Goal: Check status: Check status

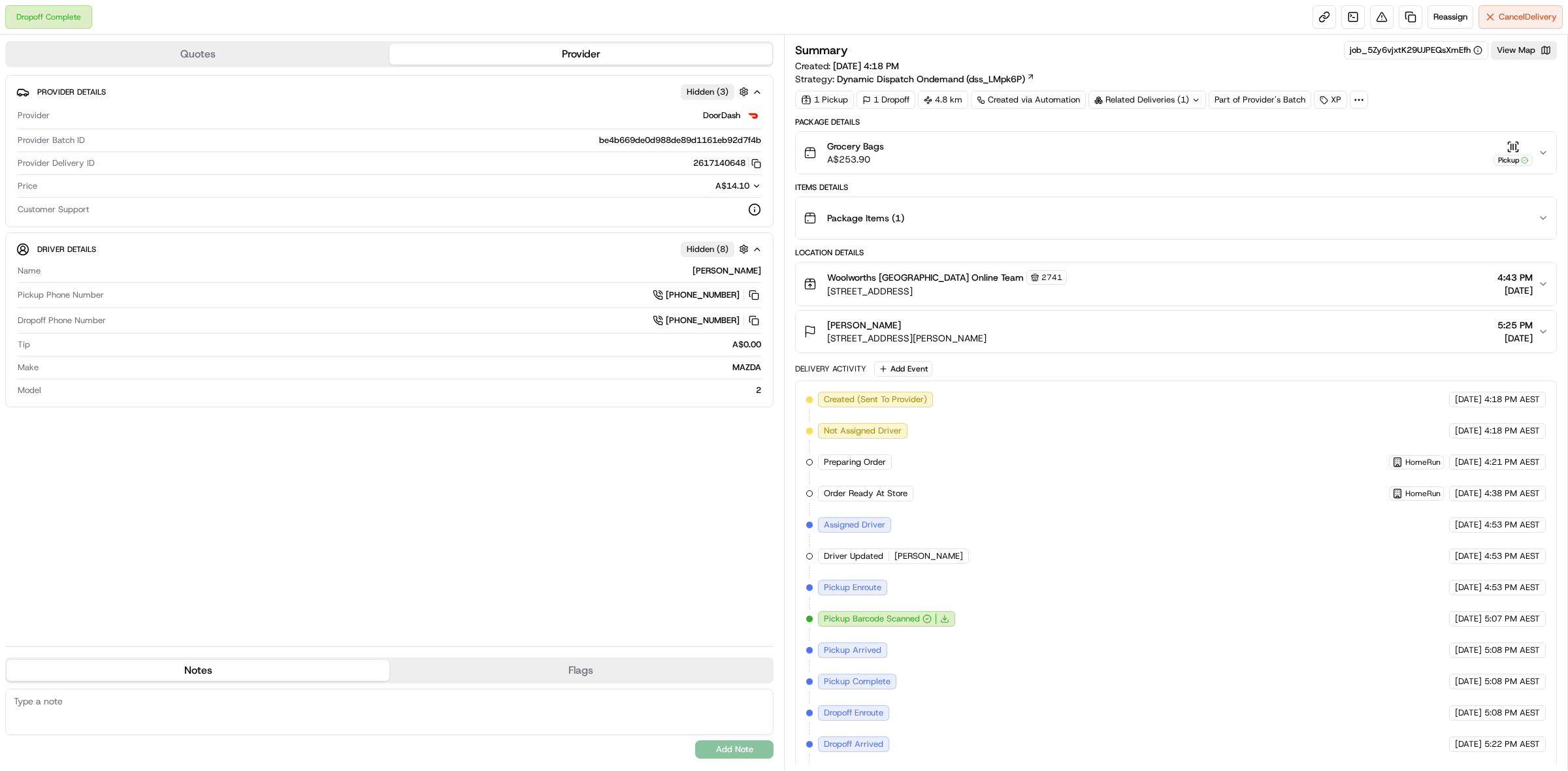
click at [1524, 61] on div "Summary job_5Zy6vjxtK29UJPEQsXmEfh View Map Created: [DATE] 4:18 PM Strategy: D…" at bounding box center [1176, 64] width 761 height 45
click at [1523, 51] on button "View Map" at bounding box center [1523, 51] width 66 height 18
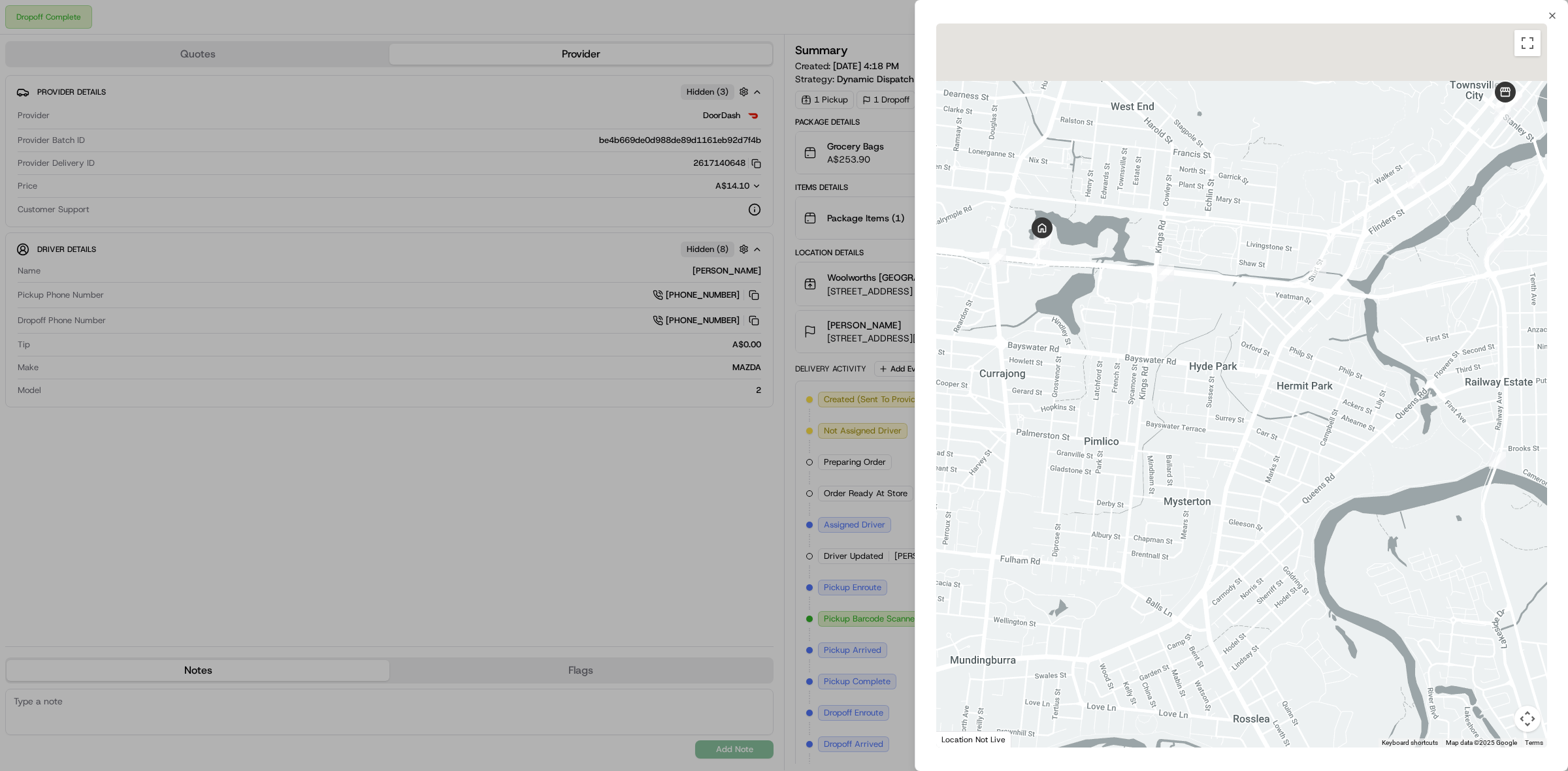
drag, startPoint x: 1023, startPoint y: 181, endPoint x: 1082, endPoint y: 261, distance: 99.4
click at [1082, 261] on div at bounding box center [1241, 386] width 611 height 724
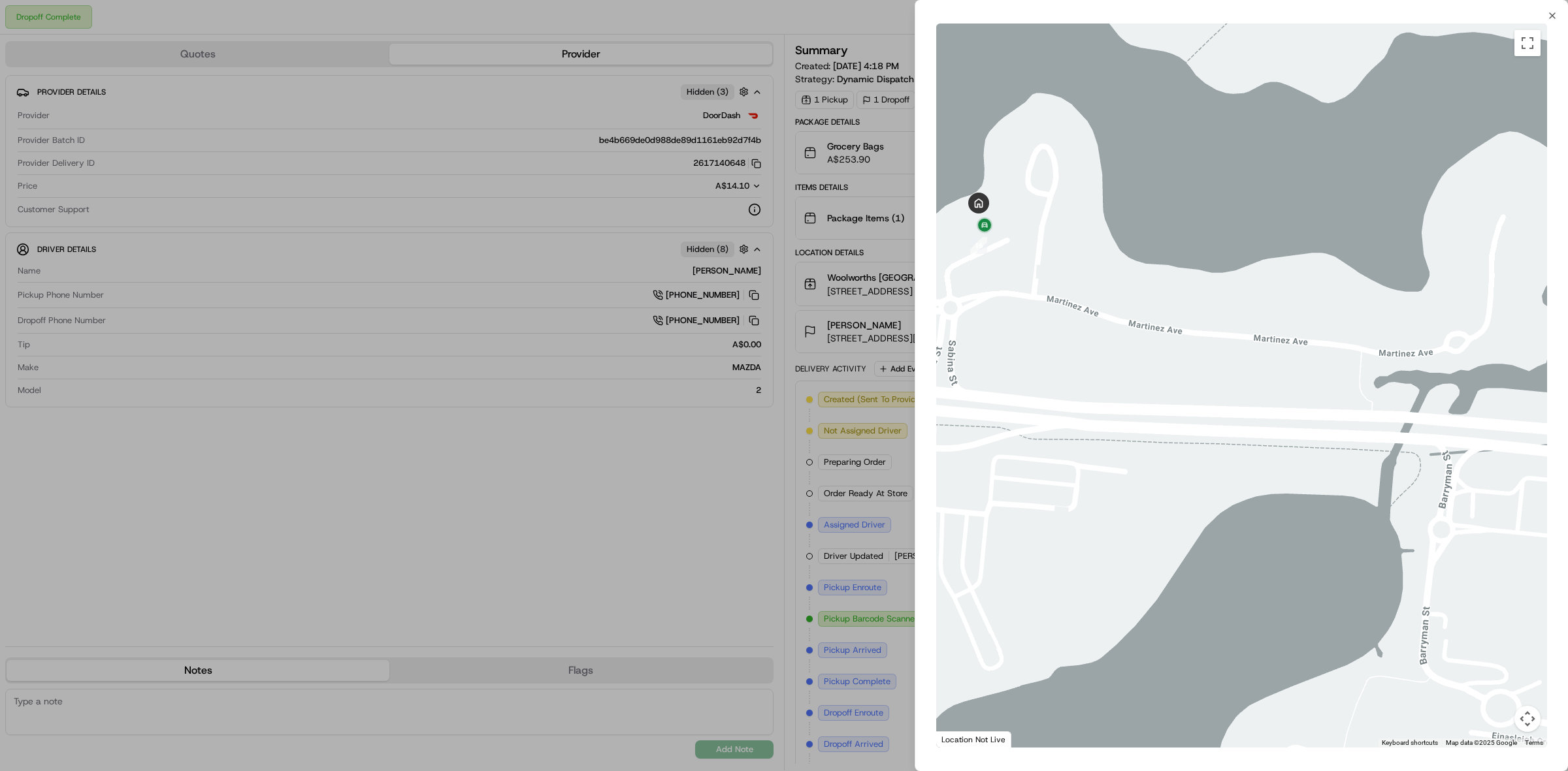
drag, startPoint x: 1000, startPoint y: 212, endPoint x: 1120, endPoint y: 263, distance: 130.4
click at [1120, 263] on div at bounding box center [1241, 386] width 611 height 724
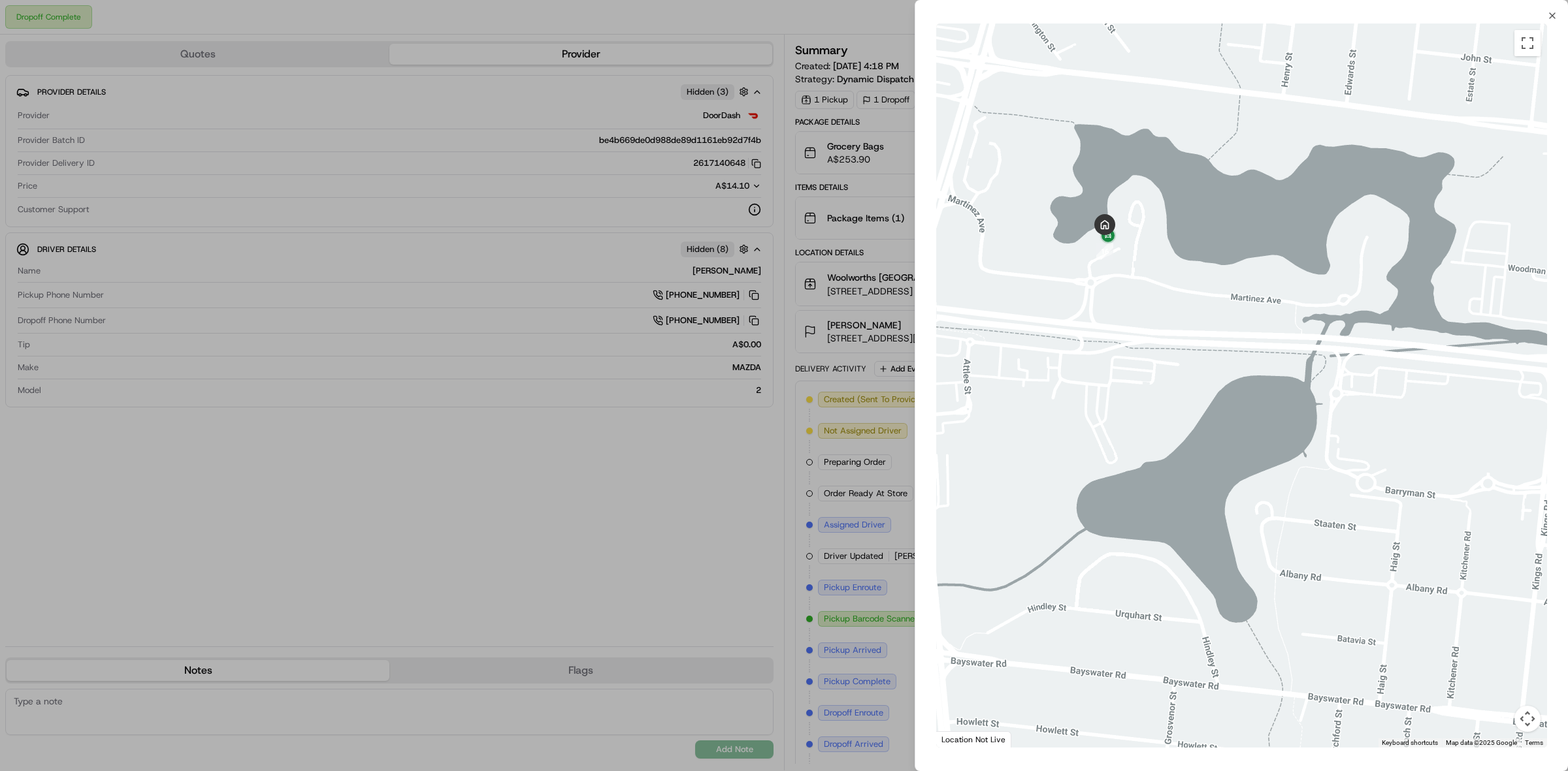
drag, startPoint x: 1337, startPoint y: 354, endPoint x: 996, endPoint y: 461, distance: 357.4
click at [996, 461] on div at bounding box center [1241, 386] width 611 height 724
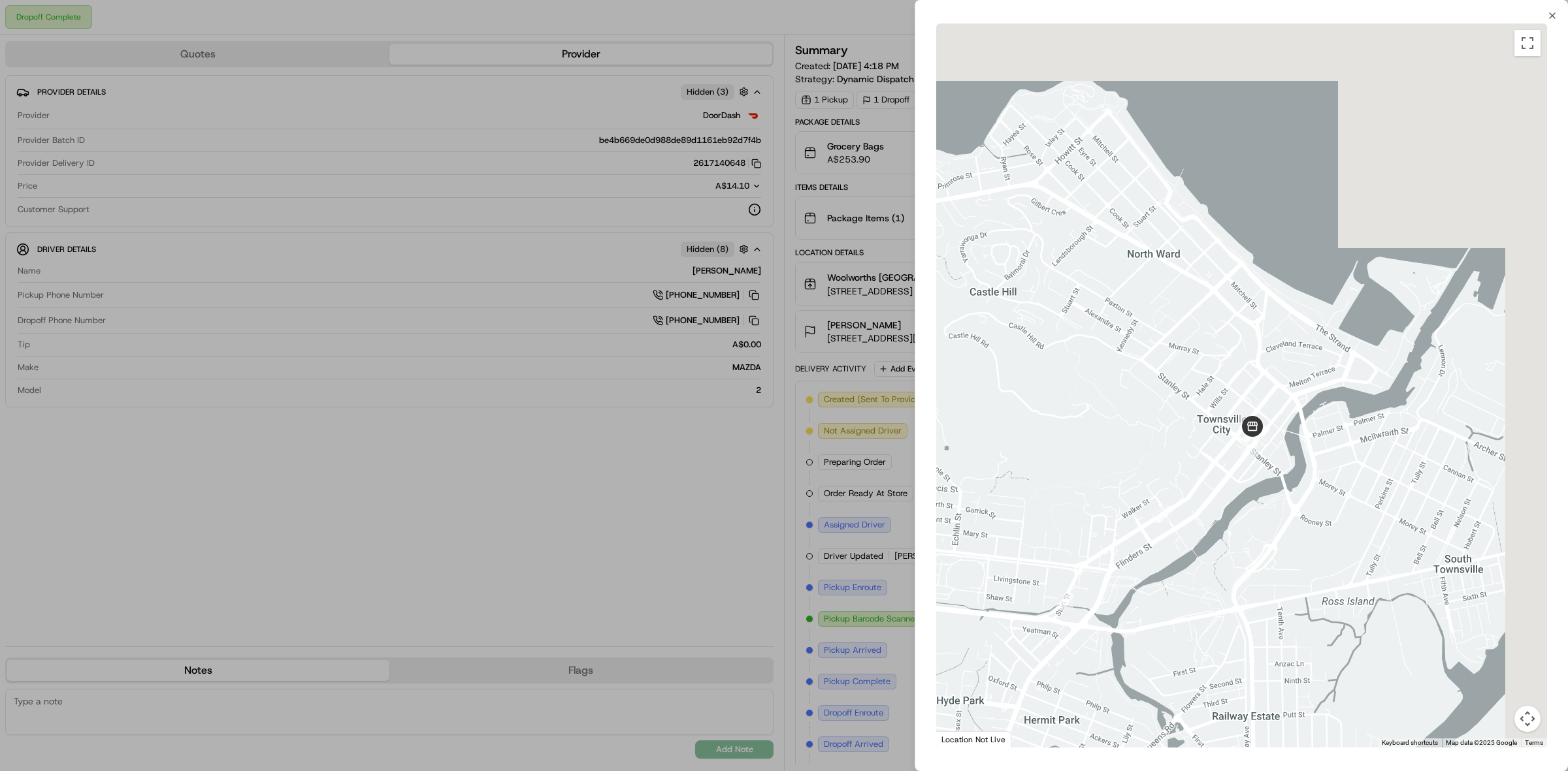
drag, startPoint x: 1466, startPoint y: 379, endPoint x: 1190, endPoint y: 484, distance: 295.3
click at [1190, 484] on div at bounding box center [1241, 386] width 611 height 724
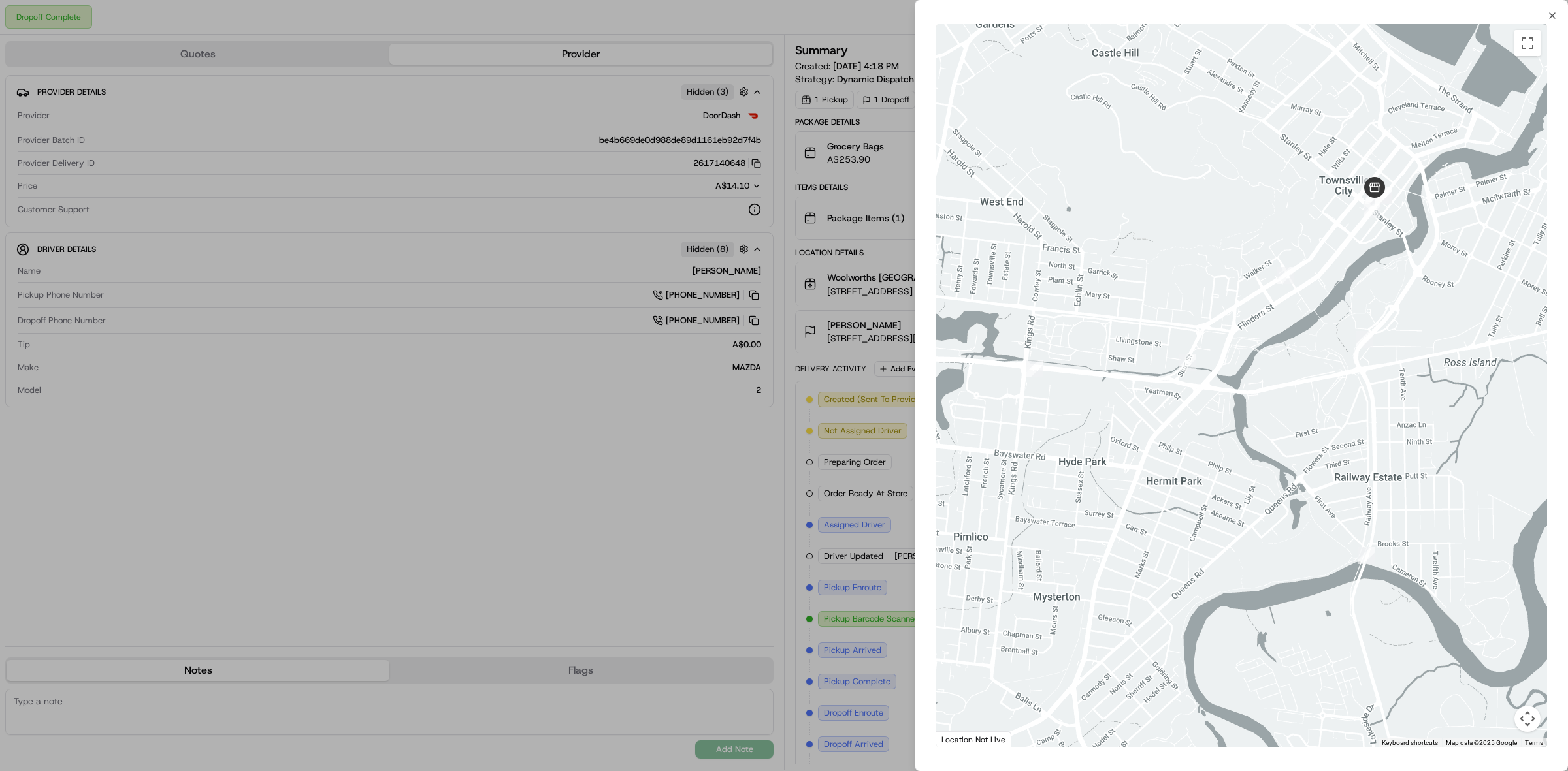
drag, startPoint x: 1174, startPoint y: 551, endPoint x: 1317, endPoint y: 323, distance: 269.1
click at [1317, 323] on div at bounding box center [1241, 386] width 611 height 724
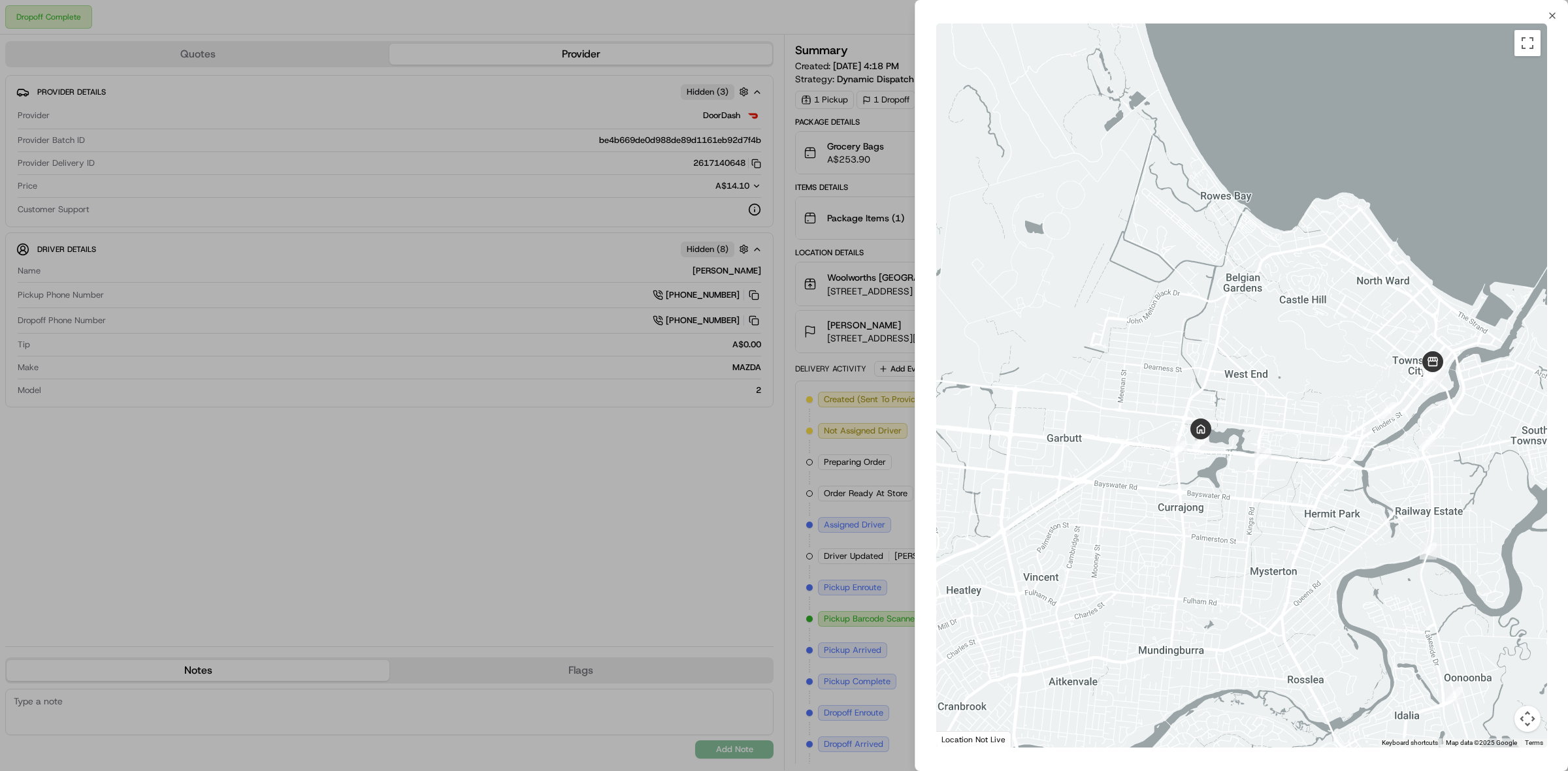
drag, startPoint x: 1124, startPoint y: 400, endPoint x: 1290, endPoint y: 496, distance: 191.8
click at [1290, 496] on div at bounding box center [1241, 386] width 611 height 724
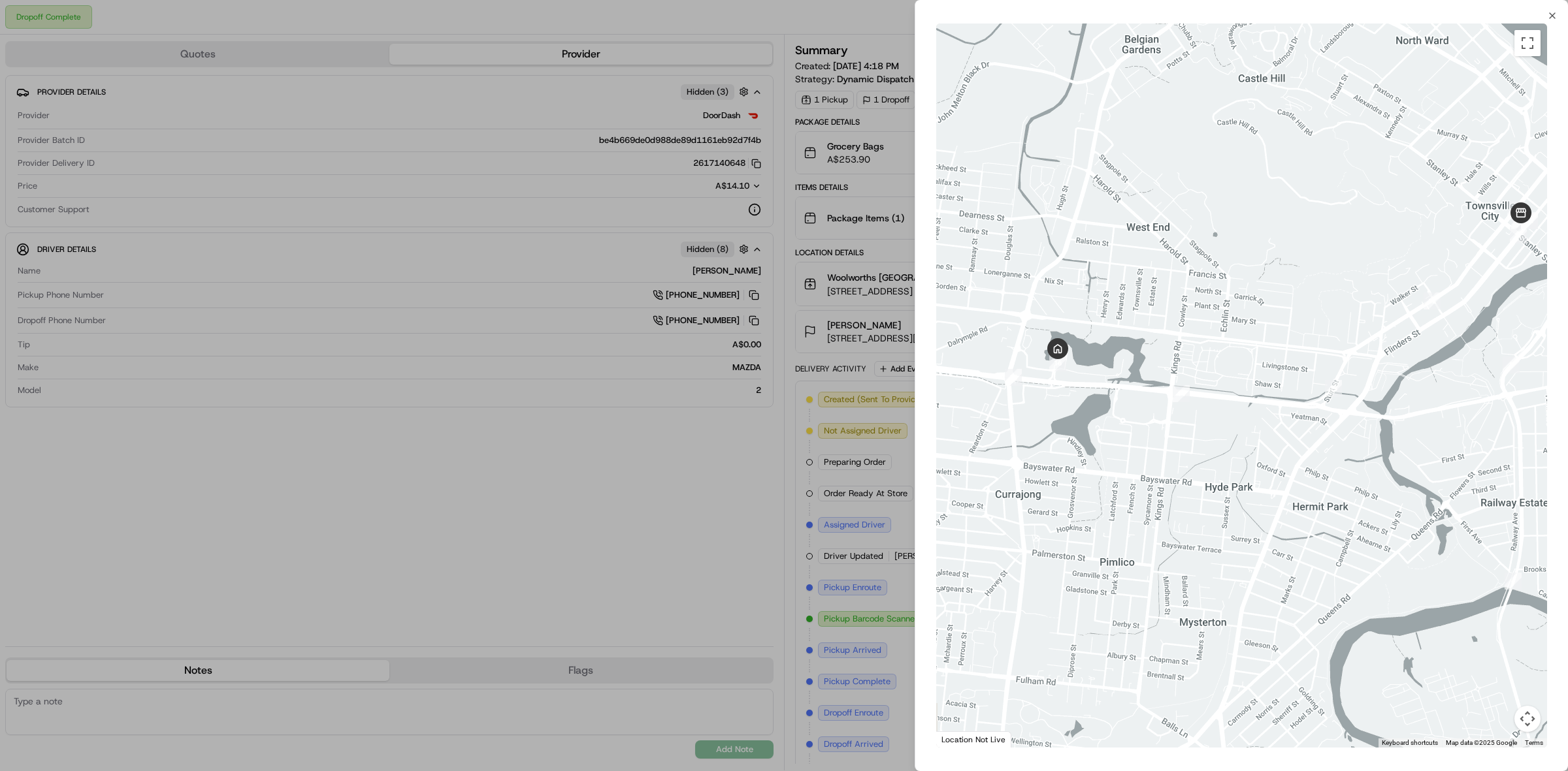
click at [1170, 519] on div at bounding box center [1241, 386] width 611 height 724
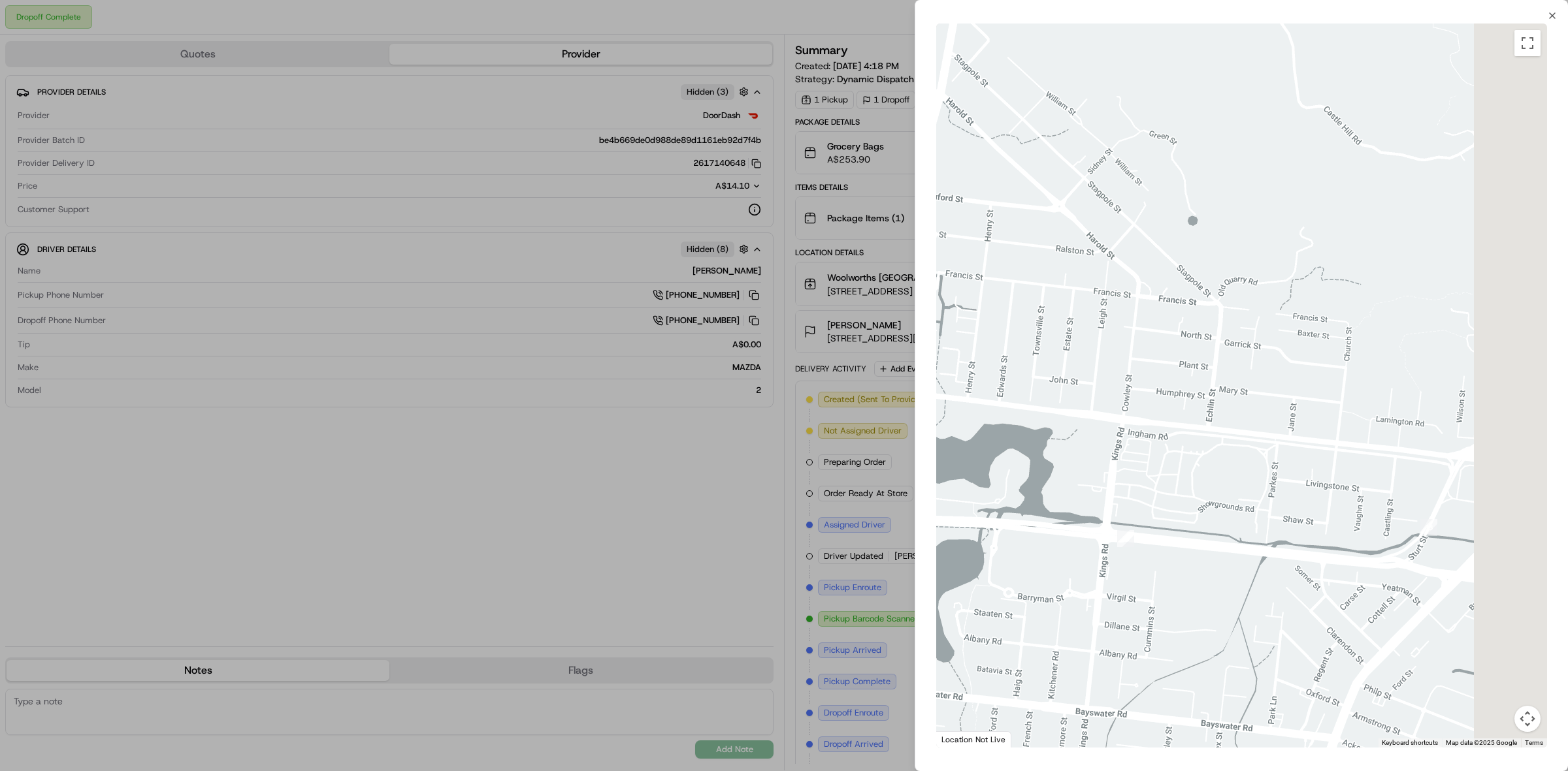
drag, startPoint x: 1067, startPoint y: 508, endPoint x: 978, endPoint y: 552, distance: 99.3
click at [808, 583] on body "Dropoff Complete Reassign Cancel Delivery Quotes Provider Provider Details Hidd…" at bounding box center [784, 385] width 1568 height 771
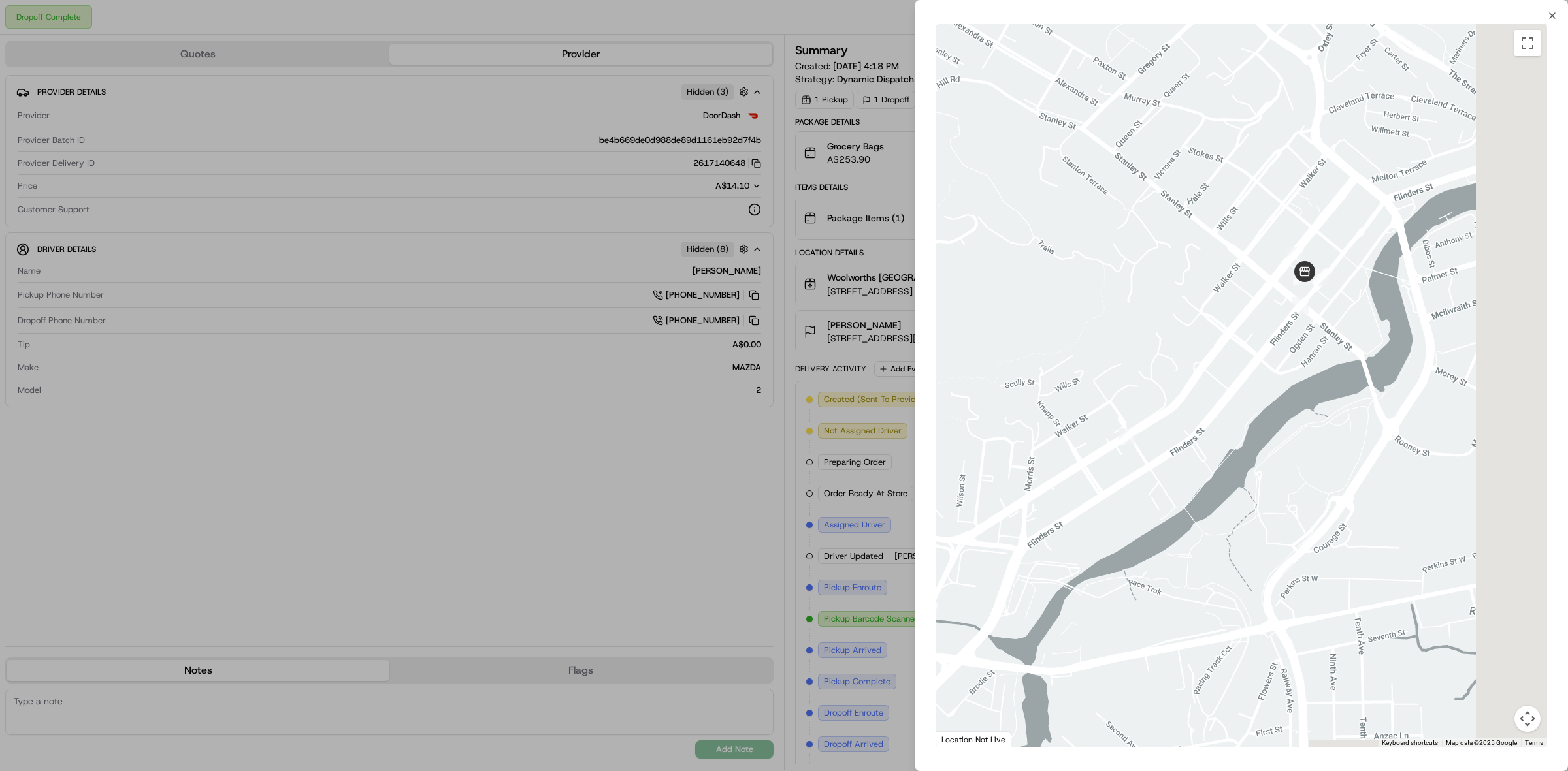
drag, startPoint x: 1392, startPoint y: 386, endPoint x: 994, endPoint y: 478, distance: 408.5
click at [994, 478] on div at bounding box center [1241, 386] width 611 height 724
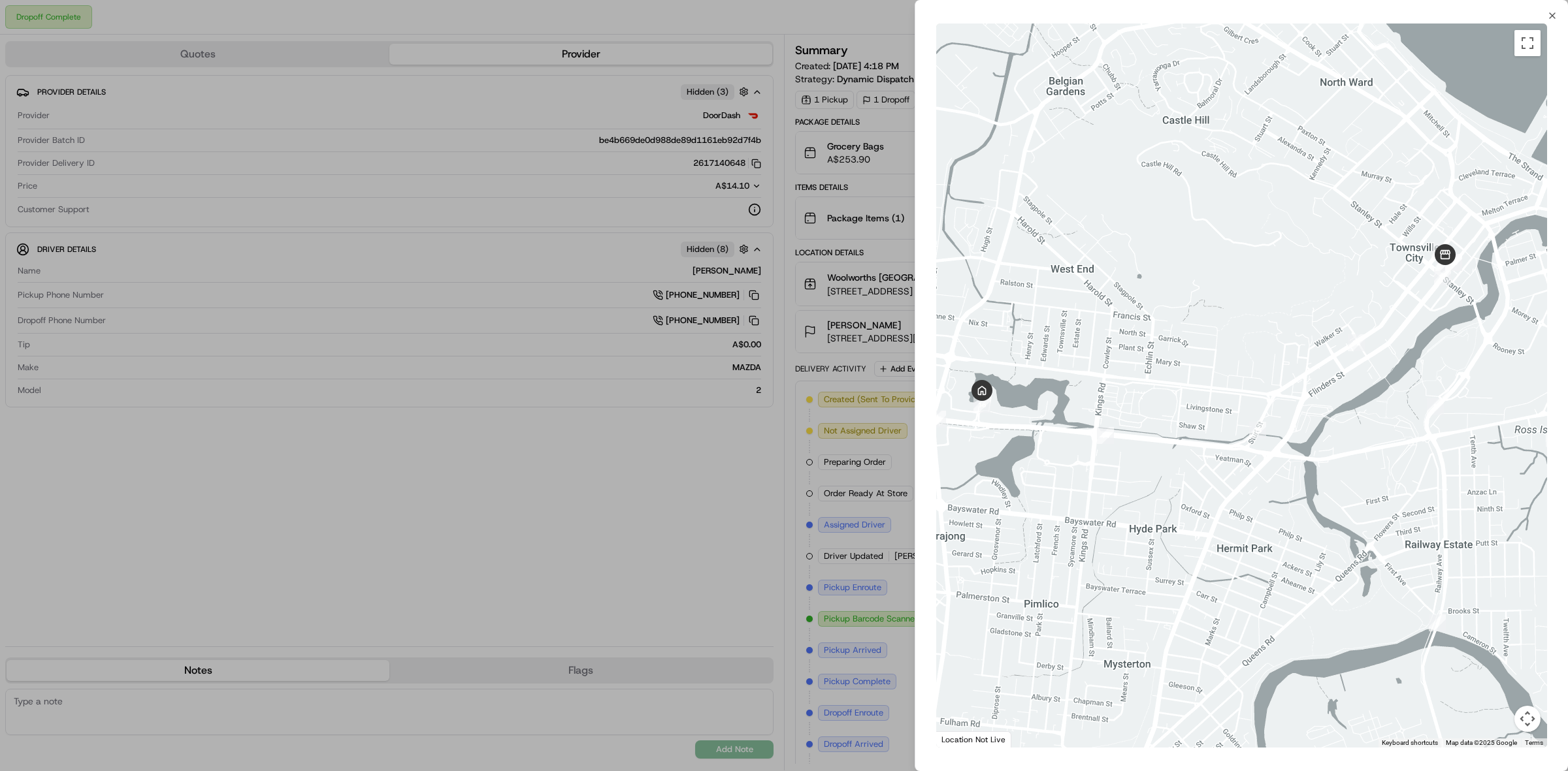
drag, startPoint x: 1140, startPoint y: 434, endPoint x: 1386, endPoint y: 374, distance: 253.2
click at [1386, 374] on div at bounding box center [1241, 386] width 611 height 724
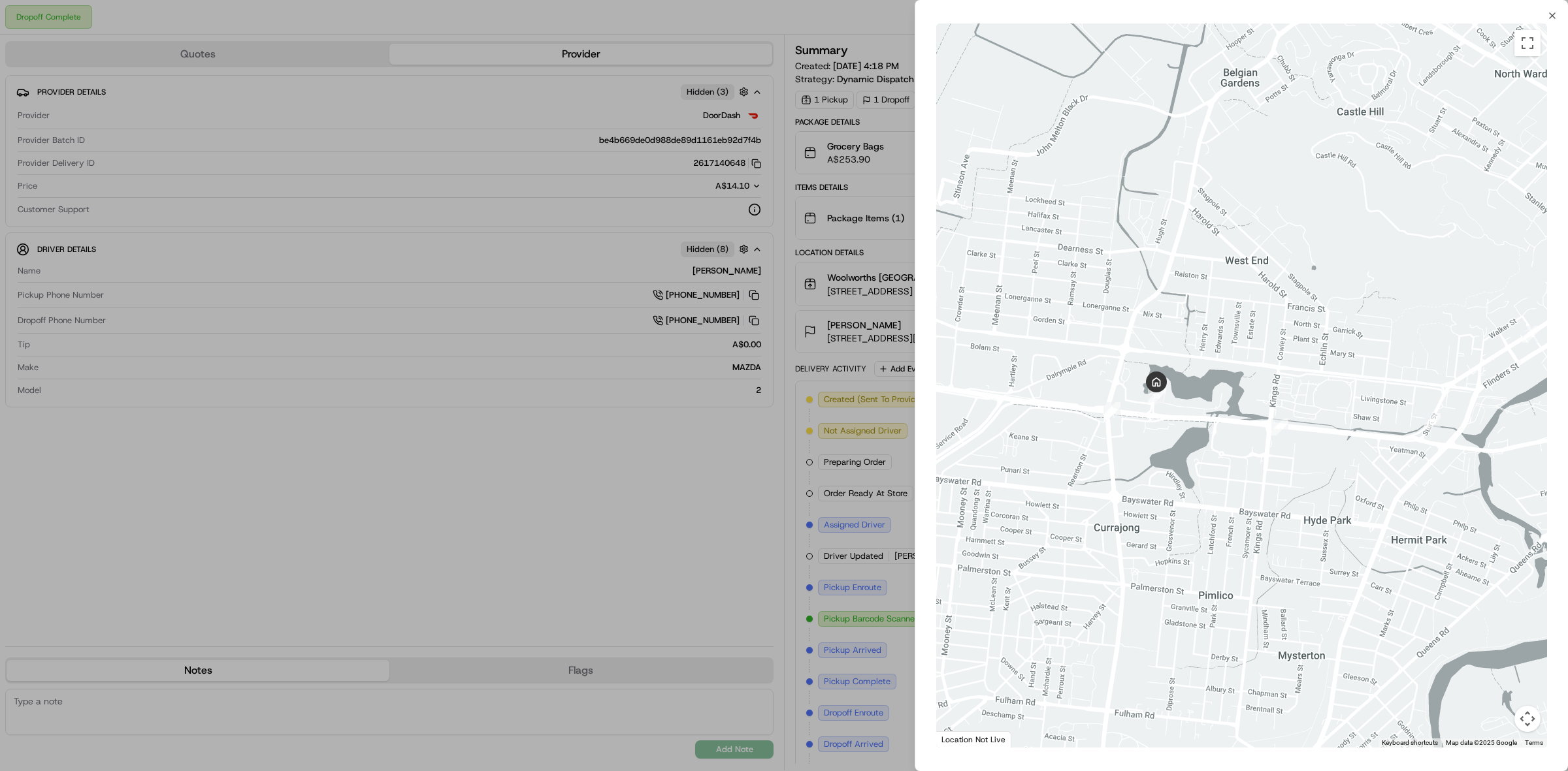
drag, startPoint x: 1141, startPoint y: 411, endPoint x: 1223, endPoint y: 445, distance: 88.8
click at [1223, 445] on div at bounding box center [1241, 386] width 611 height 724
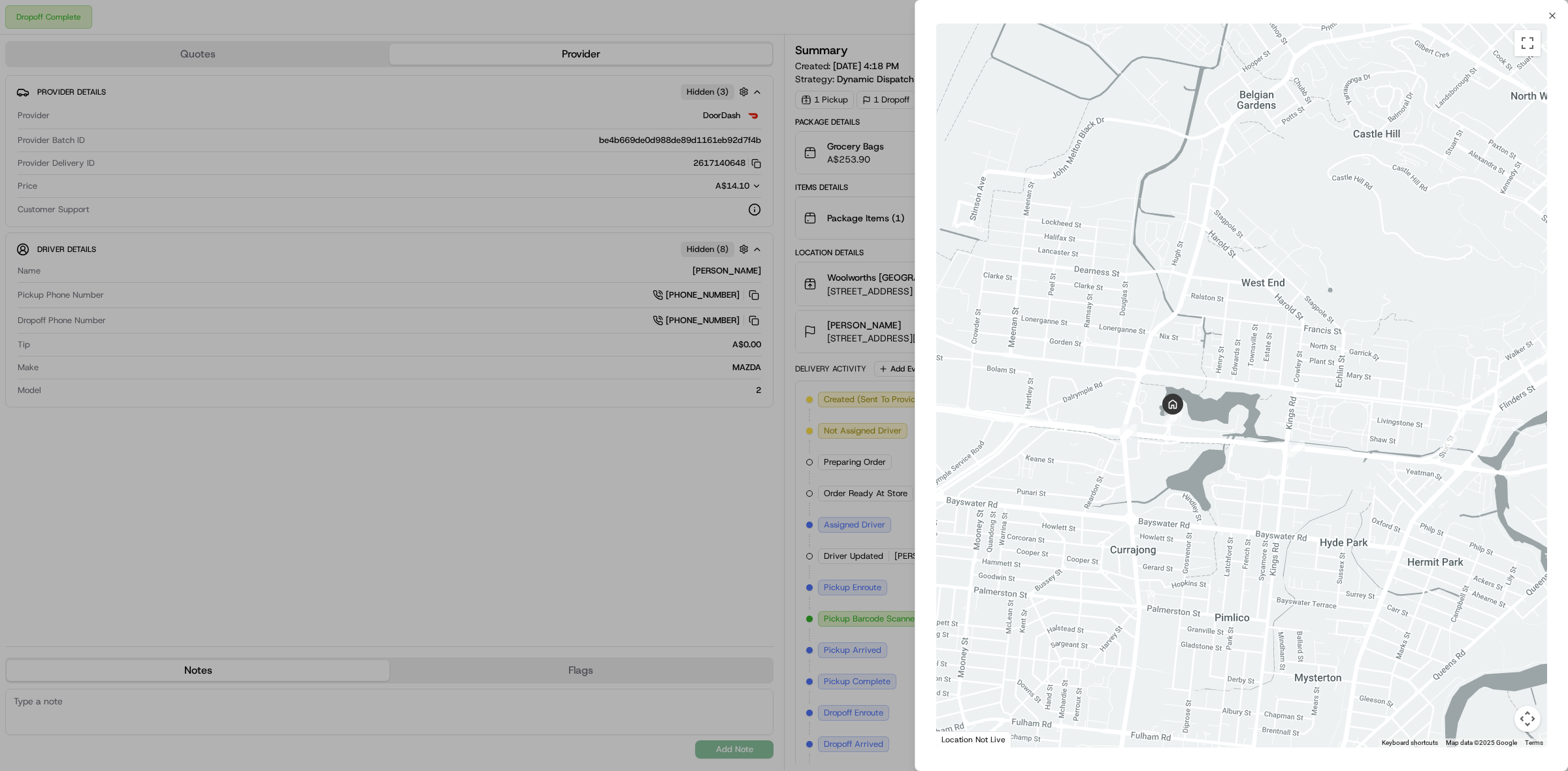
click at [721, 530] on div at bounding box center [784, 385] width 1568 height 771
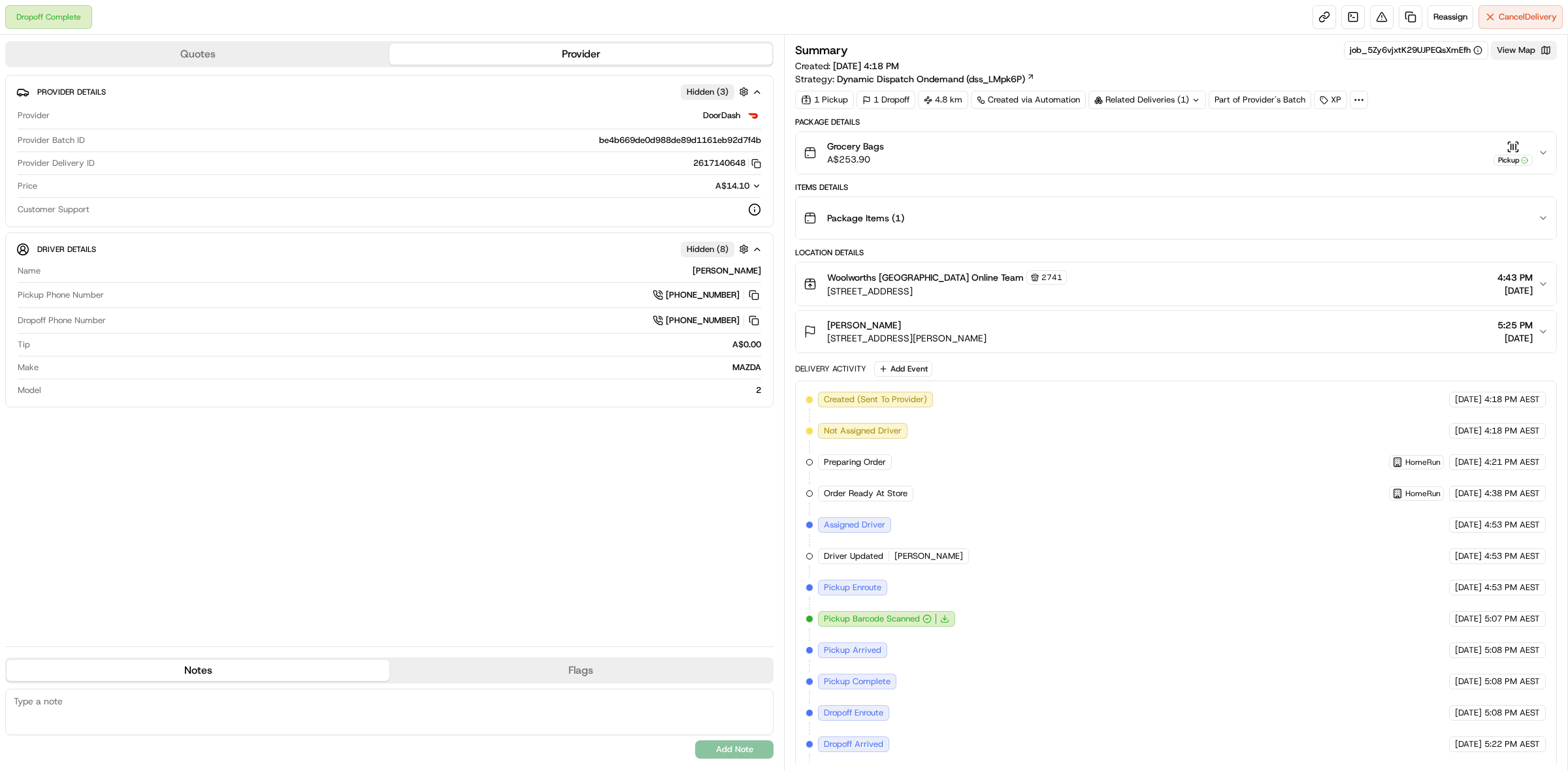
click at [1513, 51] on button "View Map" at bounding box center [1523, 51] width 66 height 18
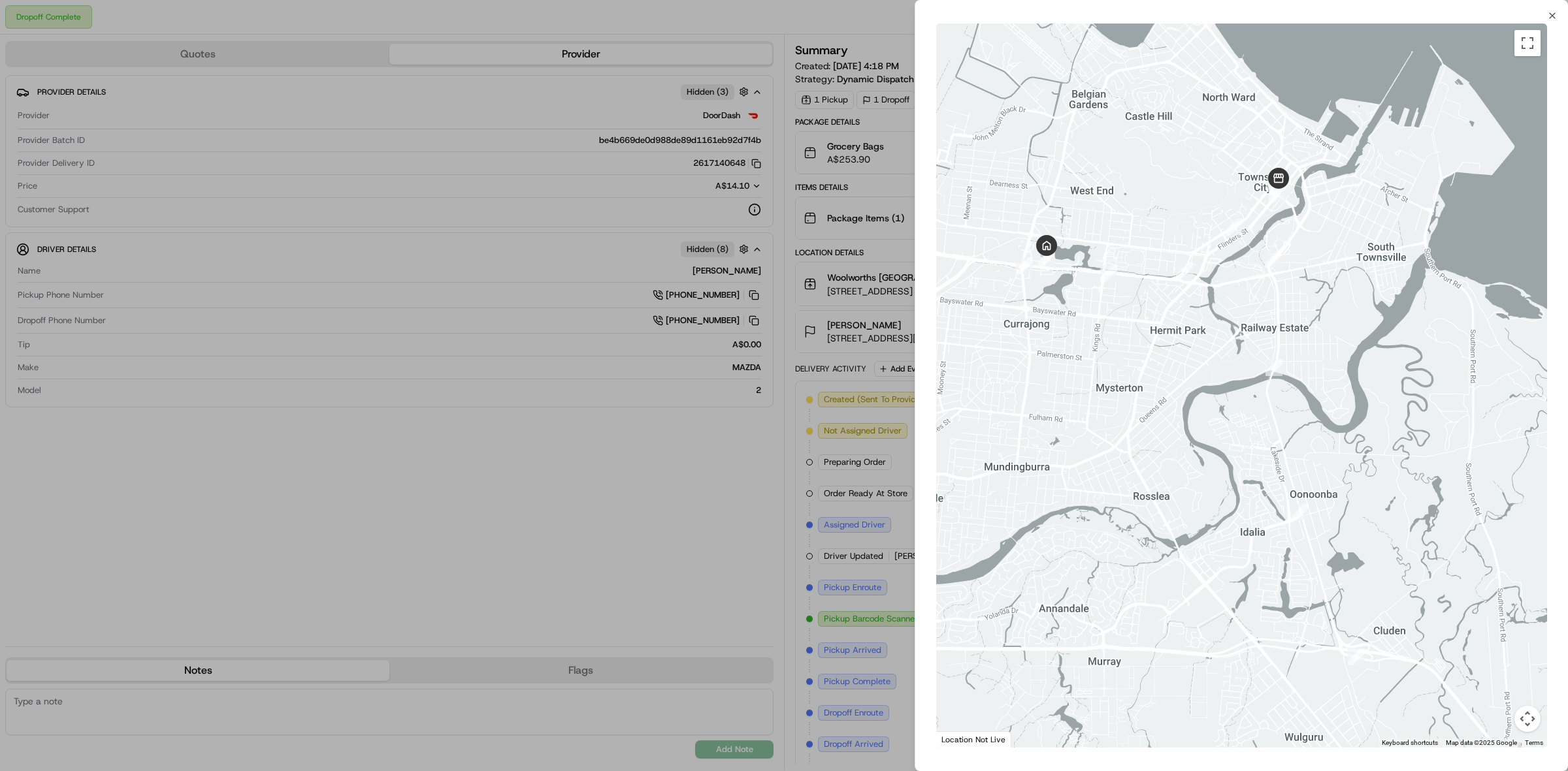
drag, startPoint x: 1118, startPoint y: 192, endPoint x: 1168, endPoint y: 327, distance: 144.0
click at [1168, 327] on div at bounding box center [1241, 386] width 611 height 724
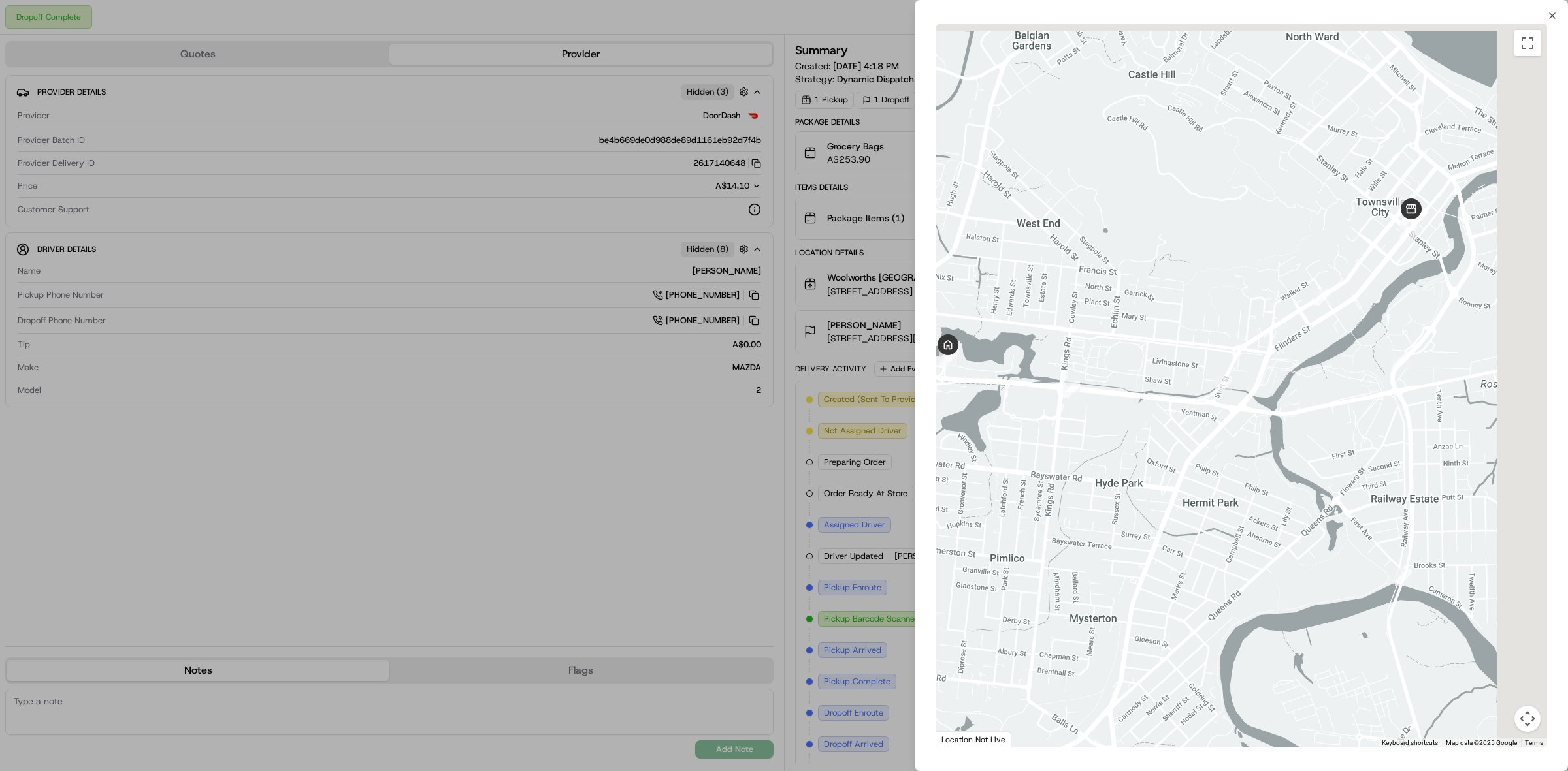
drag, startPoint x: 1344, startPoint y: 276, endPoint x: 1194, endPoint y: 337, distance: 161.9
click at [1139, 380] on div at bounding box center [1241, 386] width 611 height 724
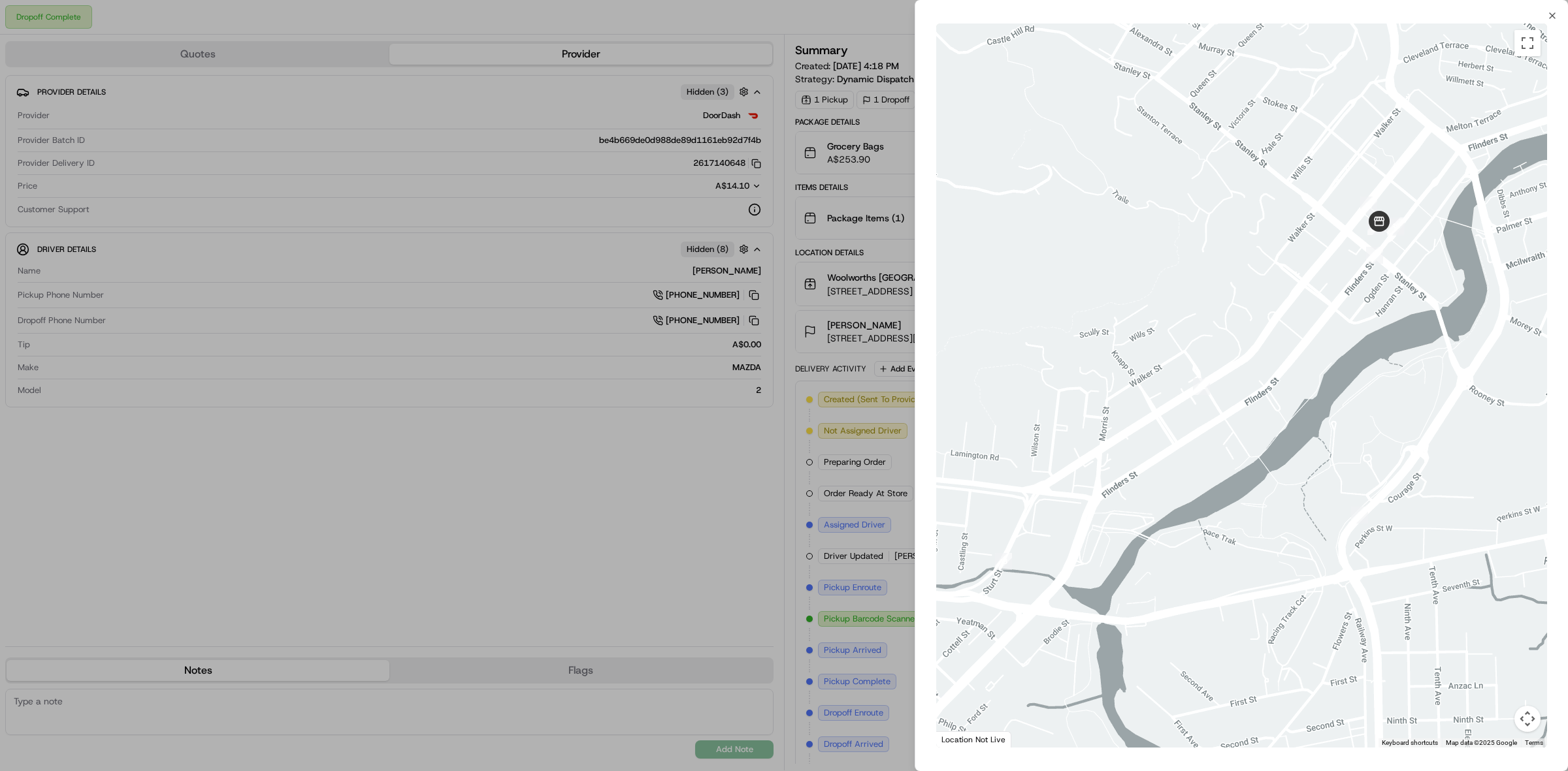
drag, startPoint x: 990, startPoint y: 356, endPoint x: 1355, endPoint y: 278, distance: 373.2
click at [1355, 278] on div at bounding box center [1241, 386] width 611 height 724
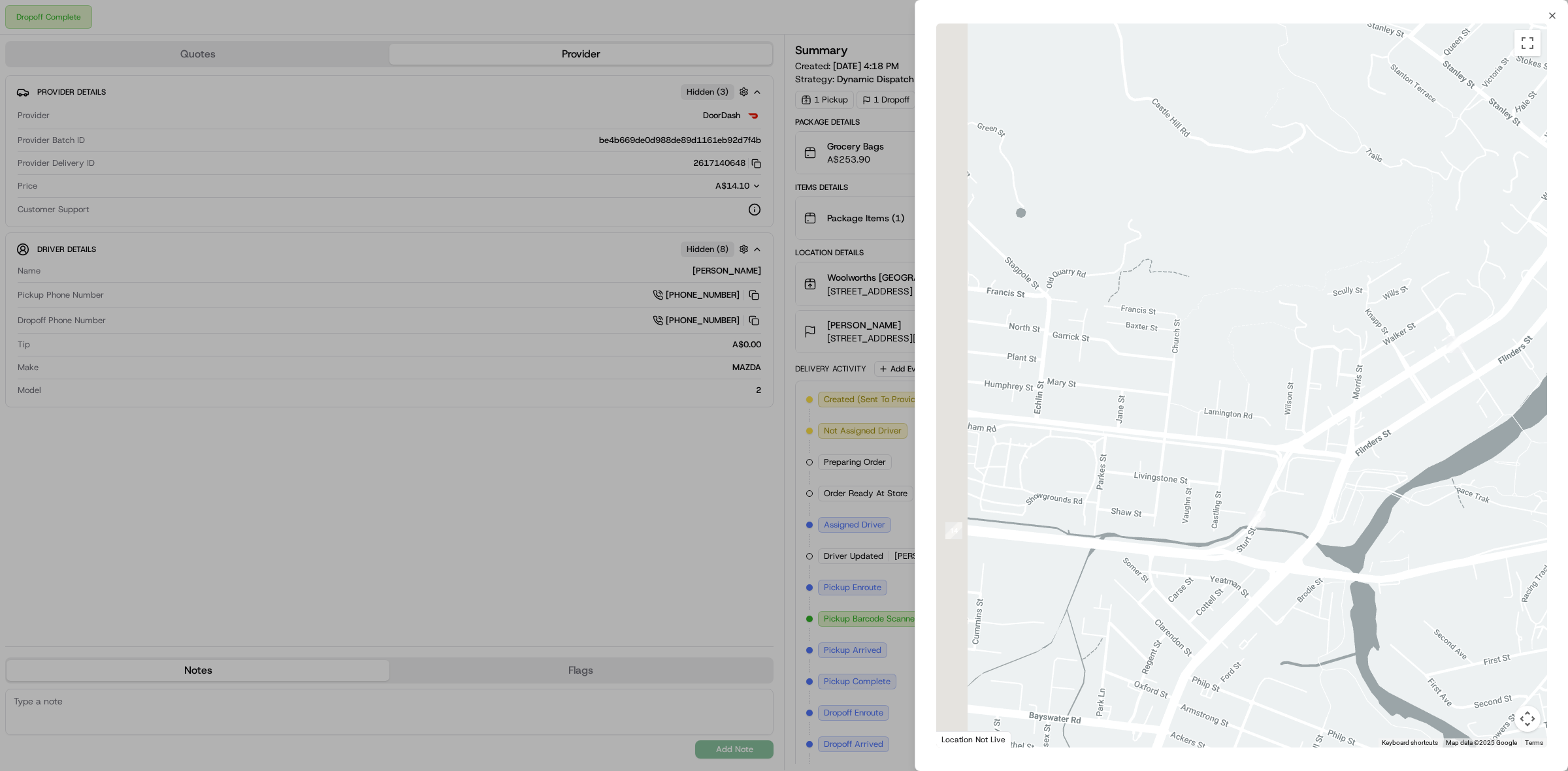
drag, startPoint x: 1076, startPoint y: 373, endPoint x: 1543, endPoint y: 340, distance: 468.2
click at [1543, 340] on div at bounding box center [1241, 386] width 611 height 724
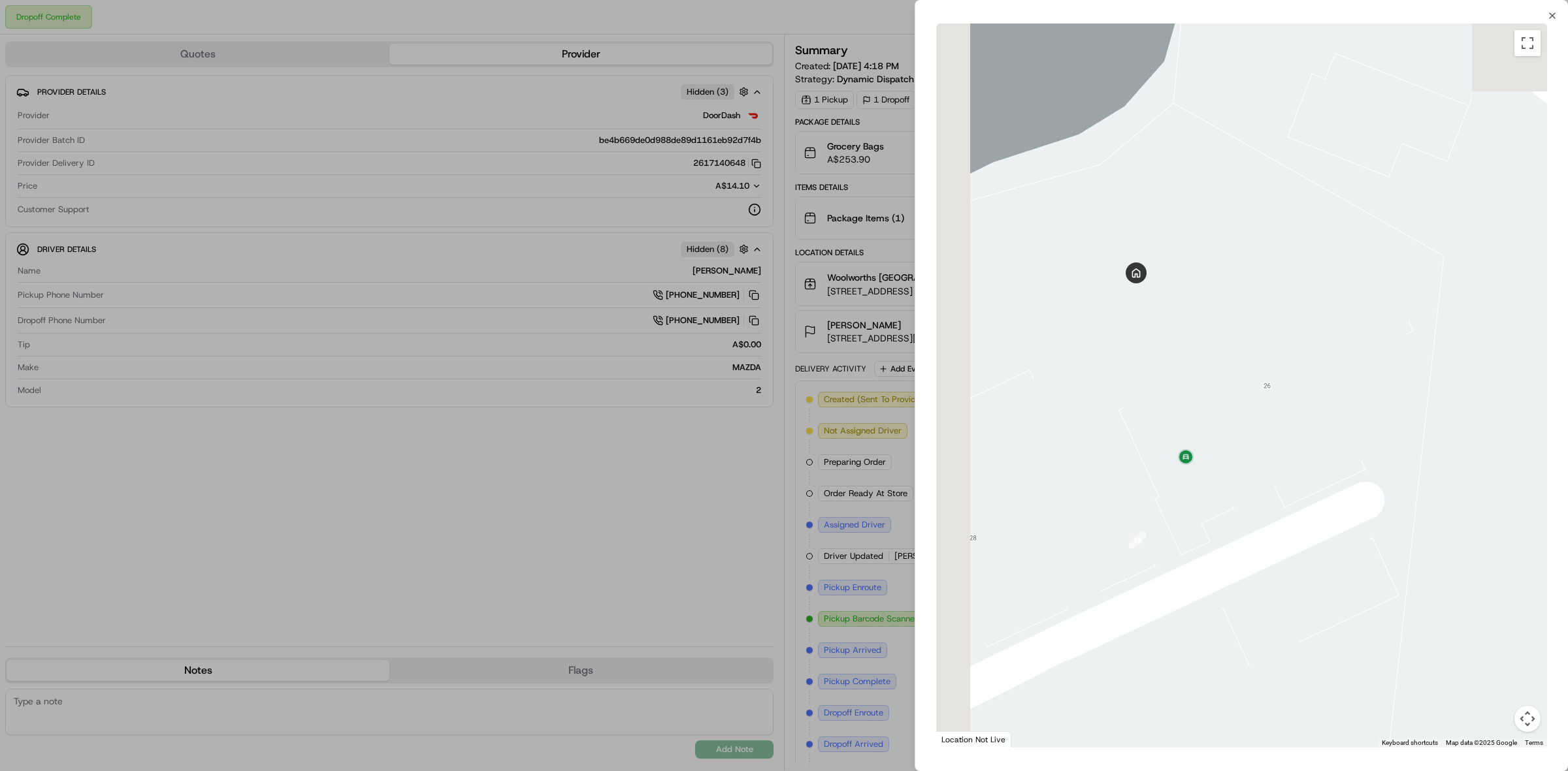
drag, startPoint x: 1062, startPoint y: 409, endPoint x: 1227, endPoint y: 508, distance: 192.4
click at [1227, 508] on div at bounding box center [1241, 386] width 611 height 724
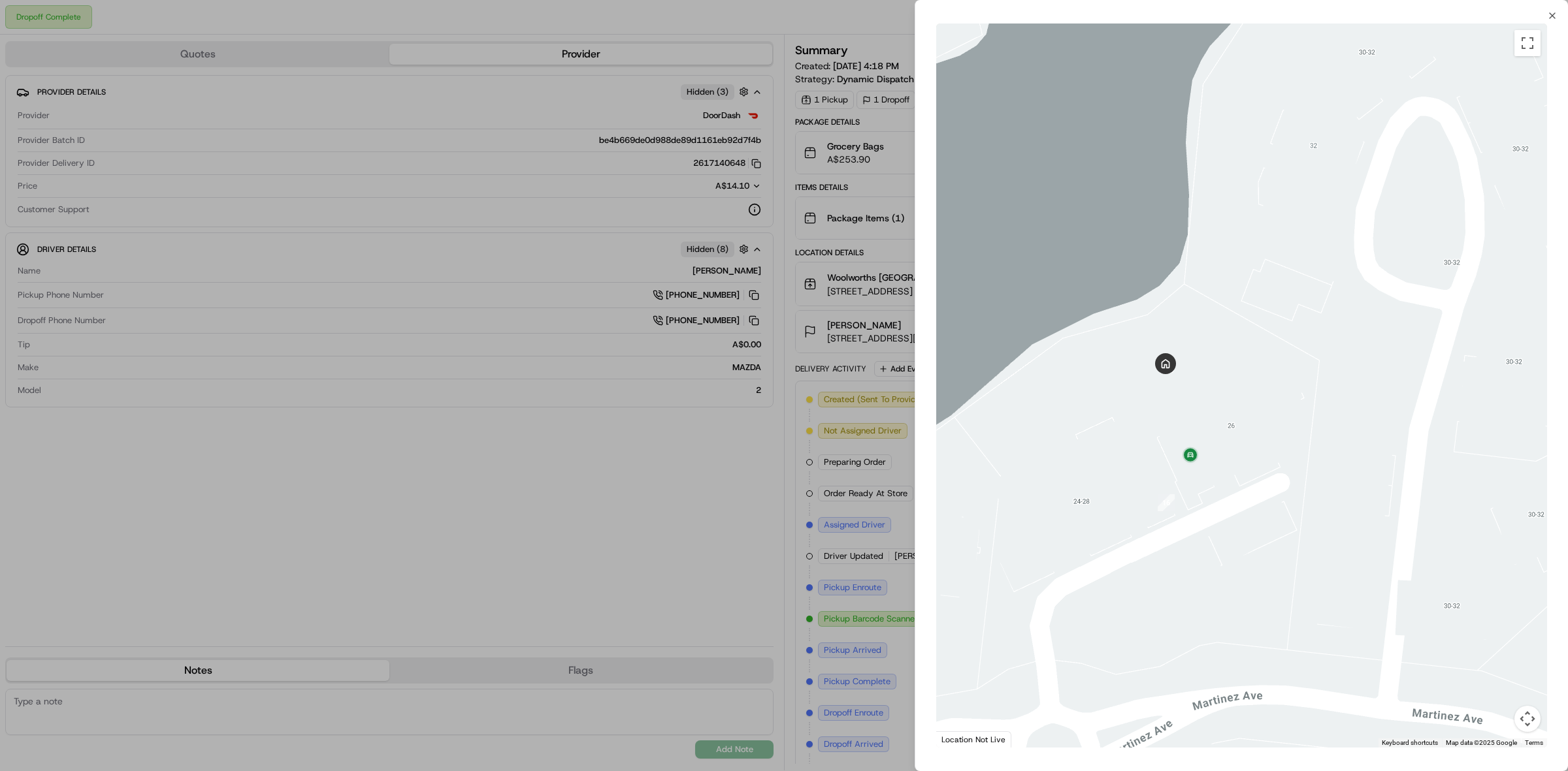
click at [737, 553] on div at bounding box center [784, 385] width 1568 height 771
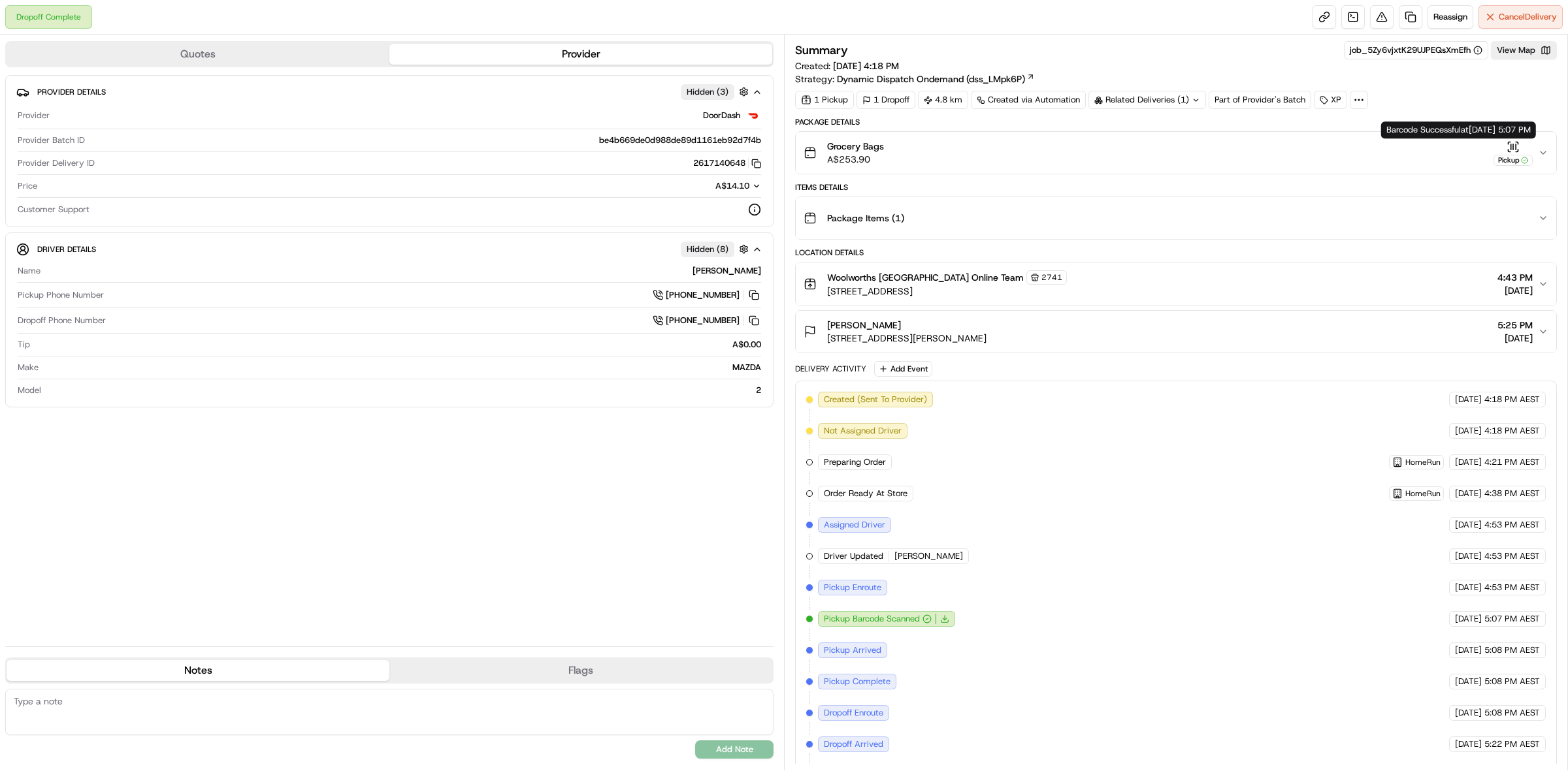
click at [1526, 147] on div "Pickup" at bounding box center [1513, 153] width 39 height 26
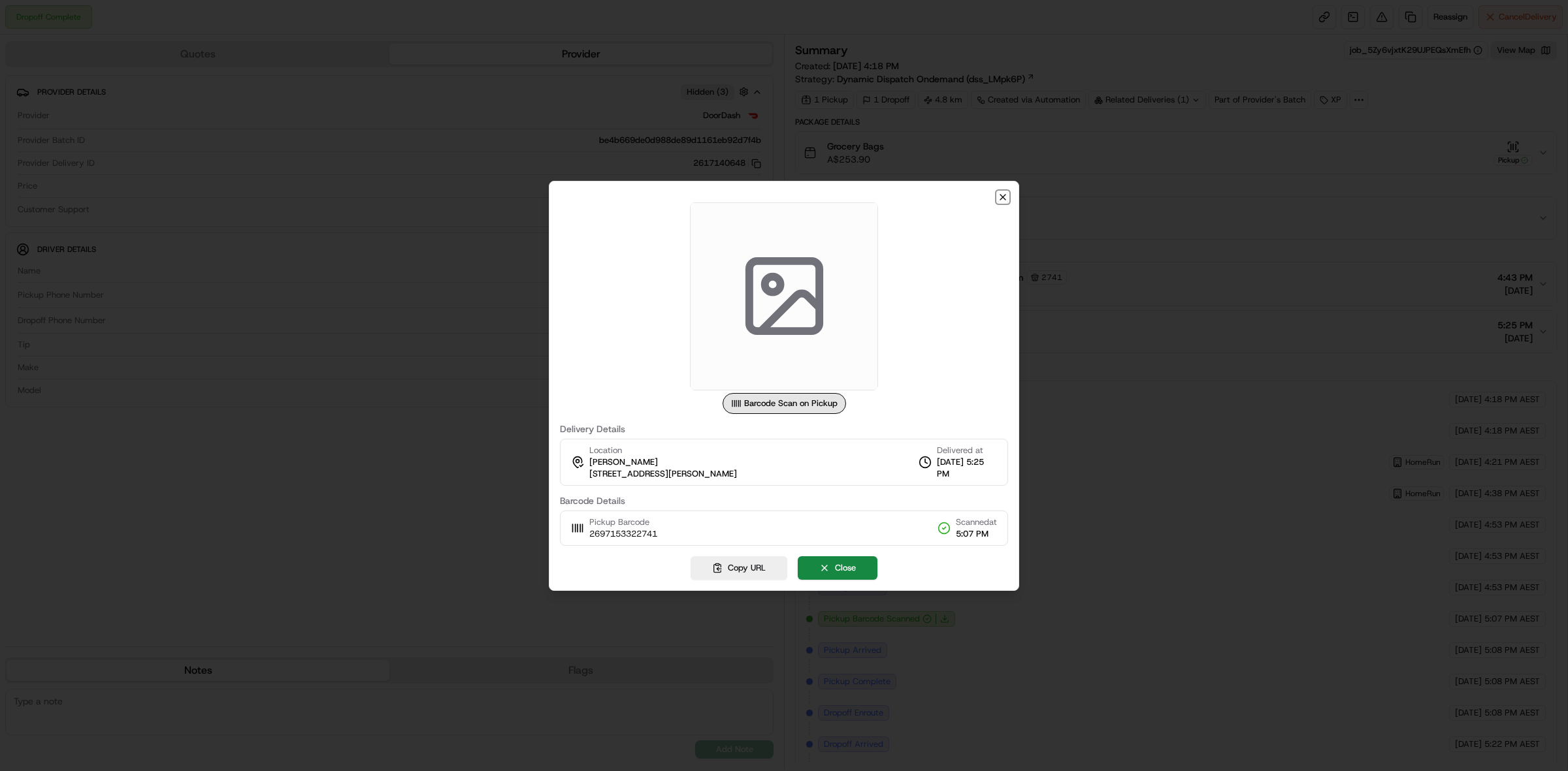
click at [1004, 201] on icon "button" at bounding box center [1003, 198] width 11 height 10
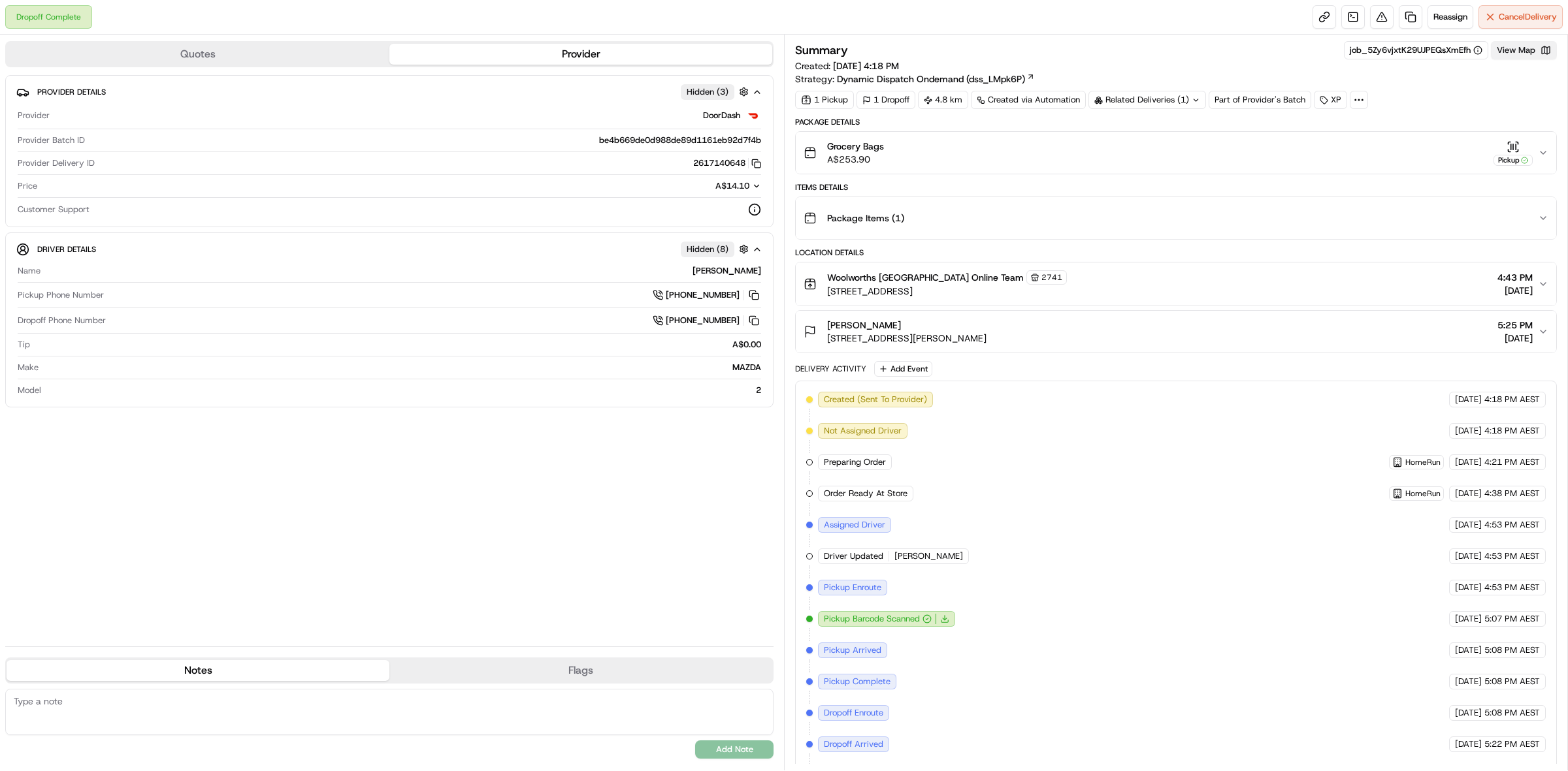
click at [1529, 54] on button "View Map" at bounding box center [1523, 51] width 66 height 18
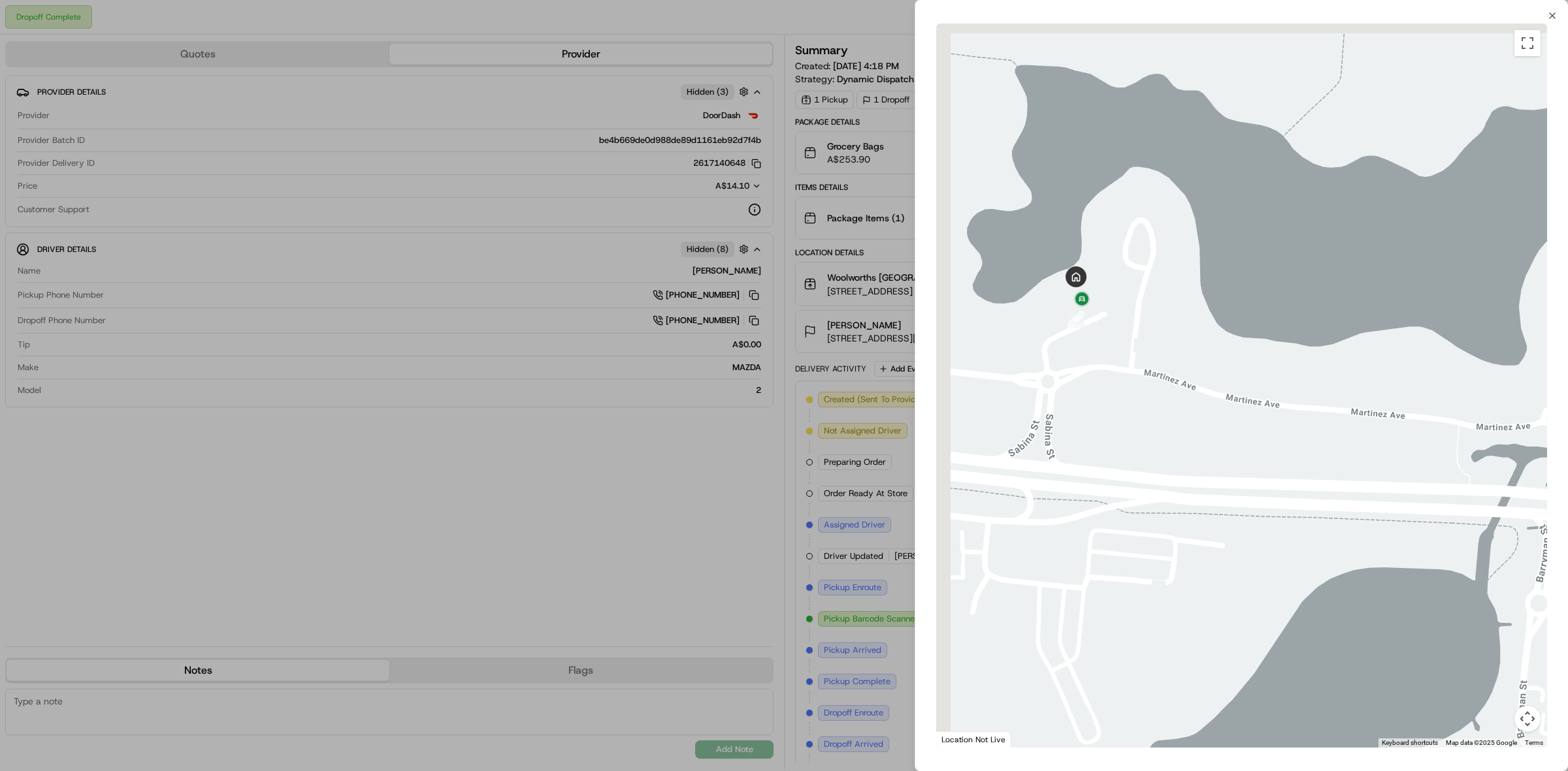
drag, startPoint x: 1075, startPoint y: 201, endPoint x: 1127, endPoint y: 430, distance: 234.8
click at [1127, 430] on div at bounding box center [1241, 386] width 611 height 724
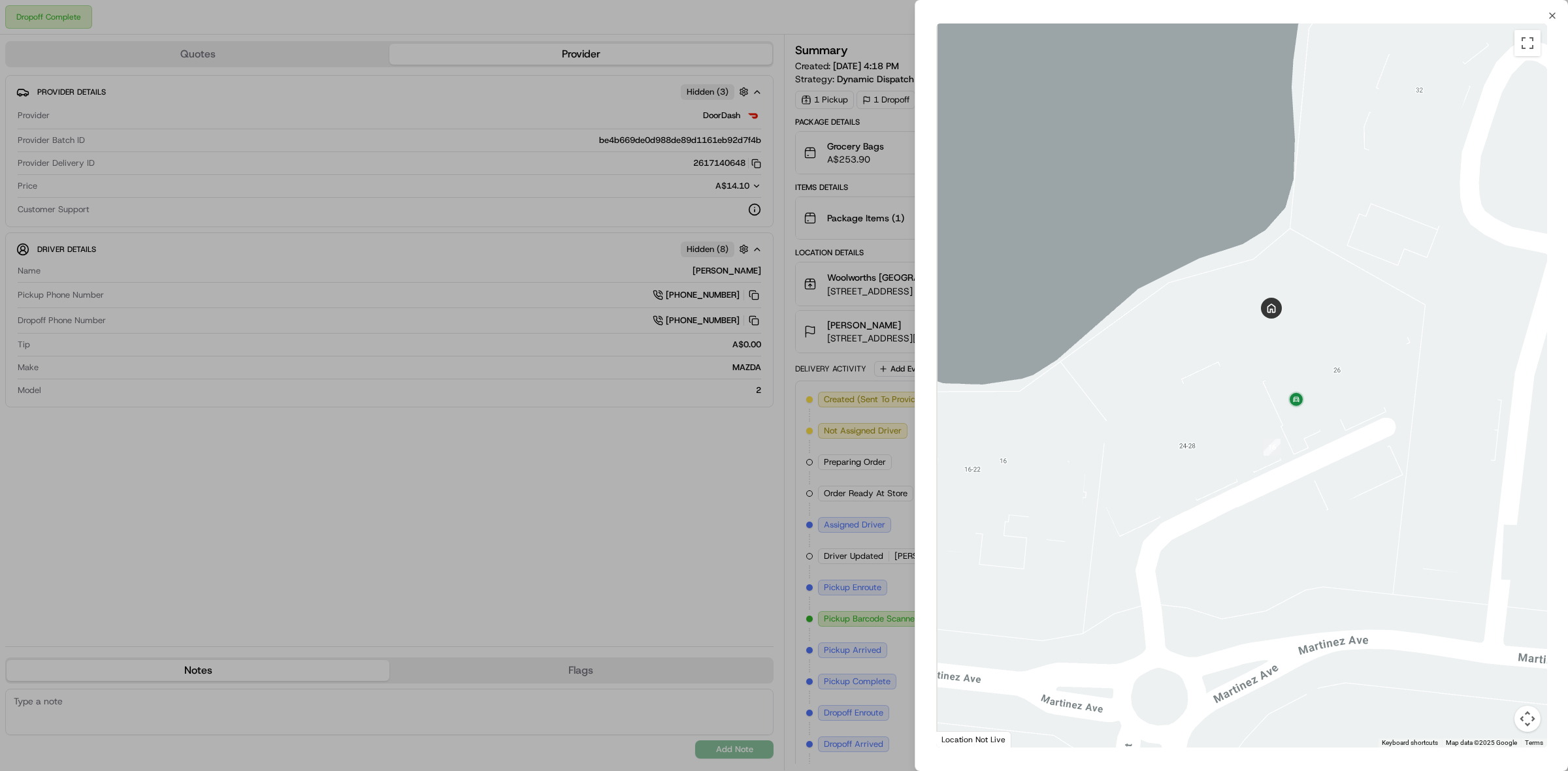
drag, startPoint x: 1214, startPoint y: 474, endPoint x: 1260, endPoint y: 465, distance: 46.9
click at [1260, 465] on div at bounding box center [1241, 386] width 611 height 724
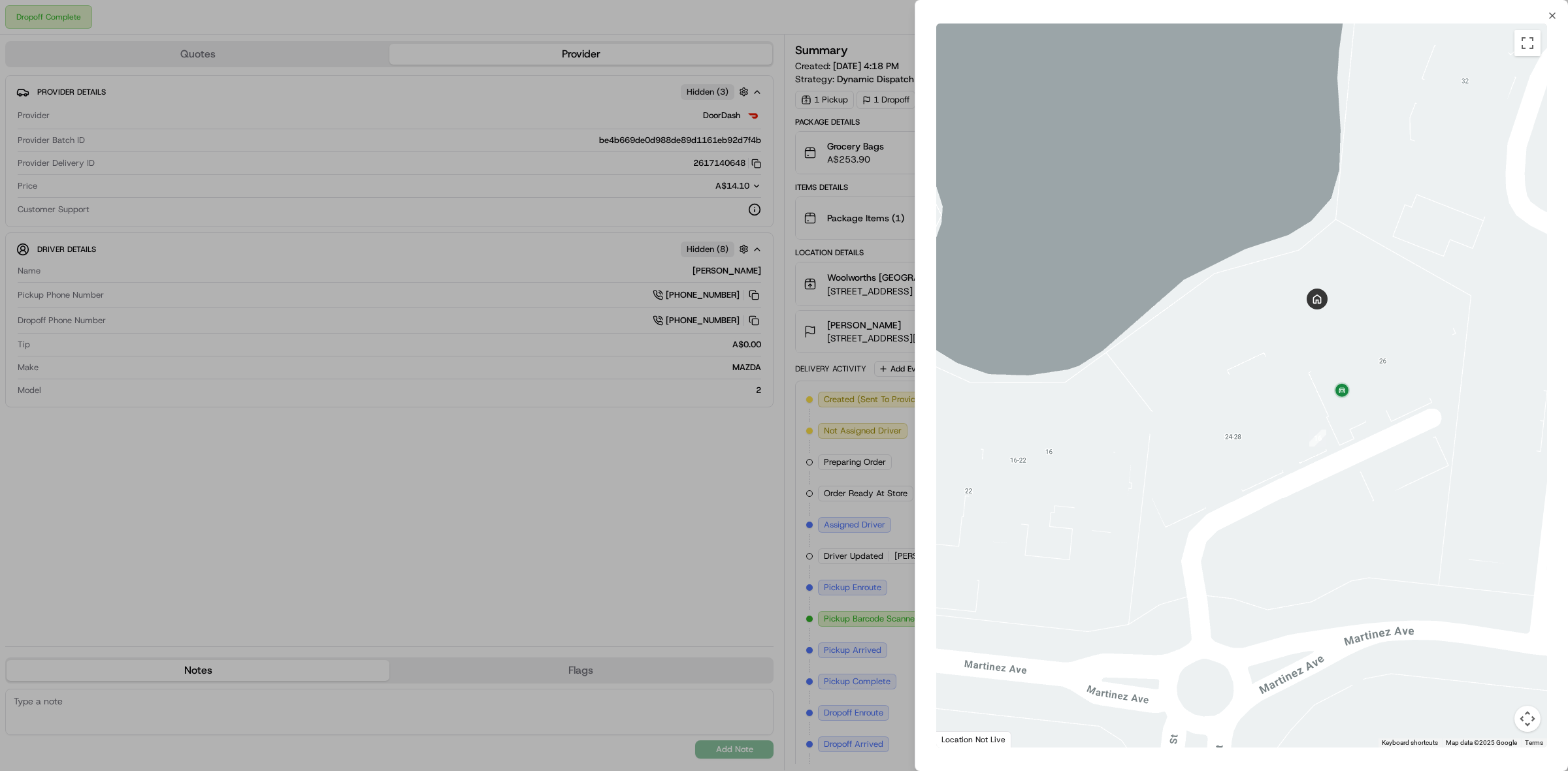
click at [539, 539] on div at bounding box center [784, 385] width 1568 height 771
